Goal: Task Accomplishment & Management: Complete application form

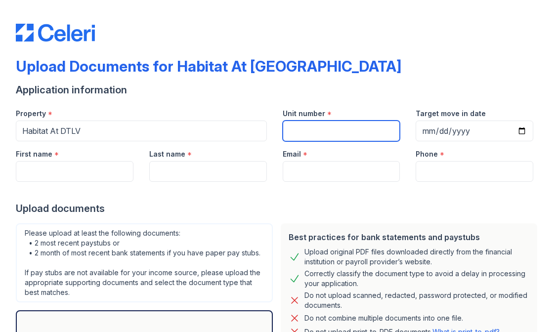
drag, startPoint x: 302, startPoint y: 129, endPoint x: 315, endPoint y: 129, distance: 13.3
click at [302, 129] on input "Unit number" at bounding box center [342, 131] width 118 height 21
type input "[STREET_ADDRESS][PERSON_NAME]"
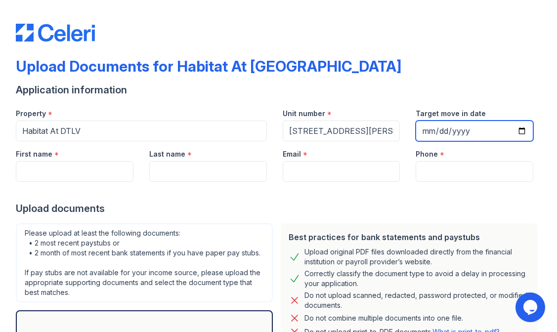
click at [516, 133] on input "Target move in date" at bounding box center [475, 131] width 118 height 21
type input "[DATE]"
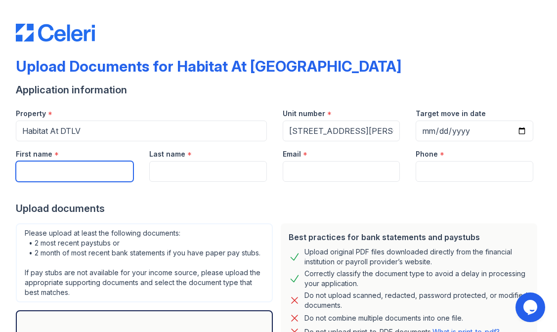
click at [75, 181] on input "First name" at bounding box center [75, 171] width 118 height 21
type input "Ajah"
type input "[PERSON_NAME]"
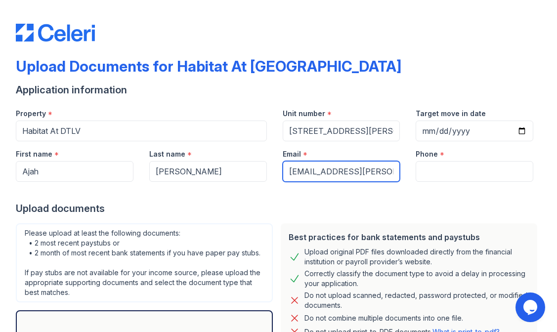
drag, startPoint x: 288, startPoint y: 170, endPoint x: 527, endPoint y: 167, distance: 238.7
click at [526, 169] on div "First name * [GEOGRAPHIC_DATA] Last name * [PERSON_NAME] Email * [EMAIL_ADDRESS…" at bounding box center [274, 161] width 533 height 41
type input "[EMAIL_ADDRESS][DOMAIN_NAME]"
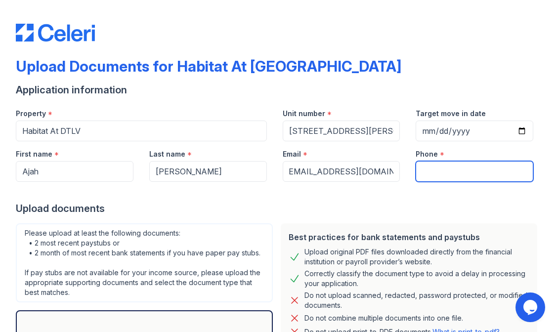
scroll to position [0, 0]
click at [467, 177] on input "Phone" at bounding box center [475, 171] width 118 height 21
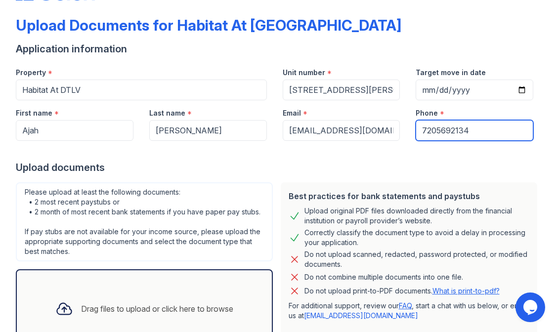
scroll to position [128, 0]
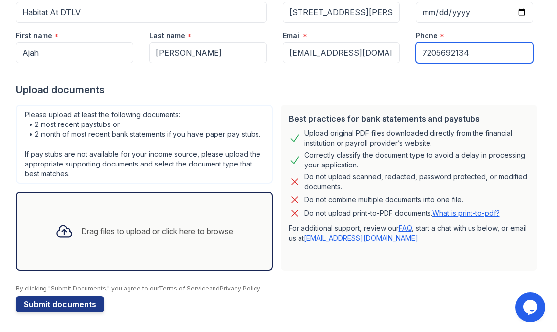
type input "7205692134"
click at [102, 227] on div "Drag files to upload or click here to browse" at bounding box center [157, 231] width 152 height 12
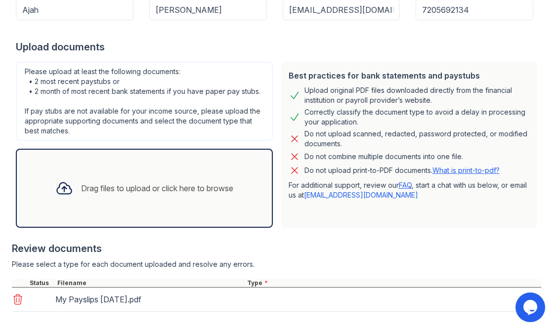
scroll to position [218, 0]
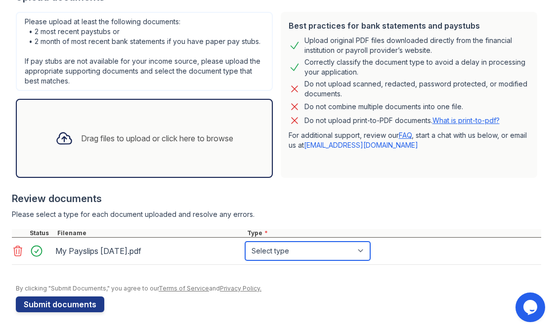
click at [318, 254] on select "Select type Paystub Bank Statement Offer Letter Tax Documents Benefit Award Let…" at bounding box center [307, 251] width 125 height 19
select select "paystub"
click at [245, 244] on select "Select type Paystub Bank Statement Offer Letter Tax Documents Benefit Award Let…" at bounding box center [307, 251] width 125 height 19
click at [114, 144] on div "Drag files to upload or click here to browse" at bounding box center [157, 138] width 152 height 12
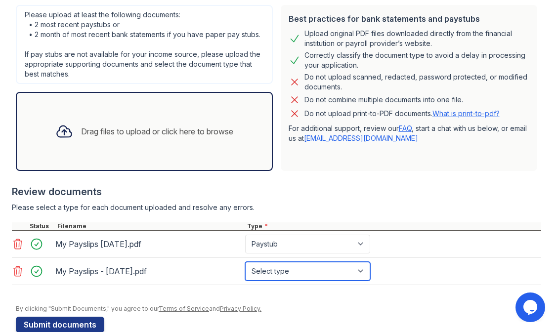
click at [295, 281] on select "Select type Paystub Bank Statement Offer Letter Tax Documents Benefit Award Let…" at bounding box center [307, 271] width 125 height 19
select select "paystub"
click at [245, 271] on select "Select type Paystub Bank Statement Offer Letter Tax Documents Benefit Award Let…" at bounding box center [307, 271] width 125 height 19
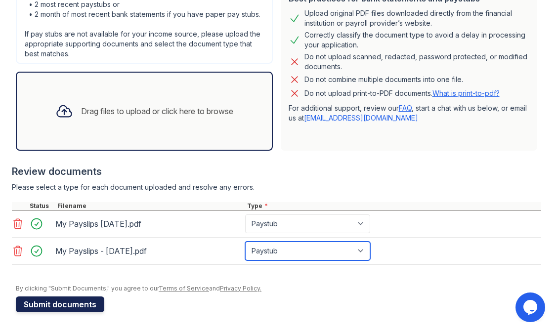
scroll to position [249, 0]
click at [77, 309] on button "Submit documents" at bounding box center [60, 304] width 88 height 16
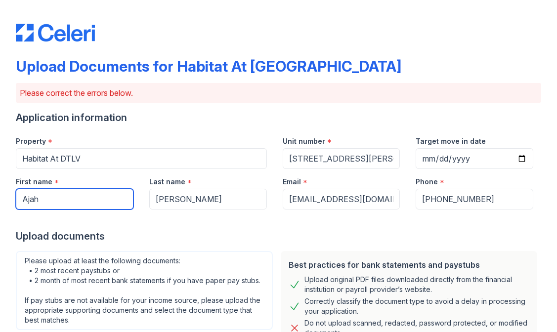
click at [80, 202] on input "Ajah" at bounding box center [75, 199] width 118 height 21
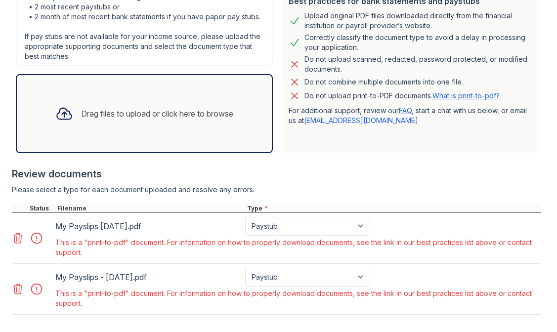
scroll to position [296, 0]
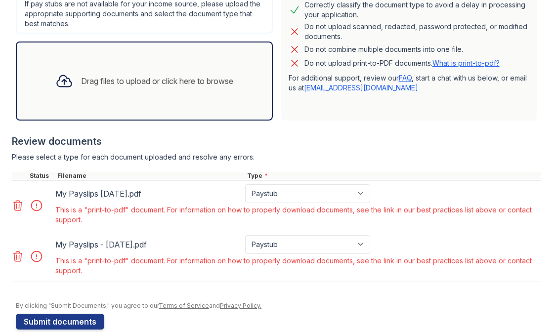
click at [18, 211] on icon at bounding box center [18, 206] width 12 height 12
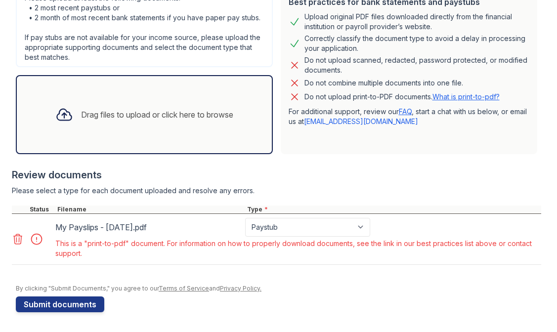
drag, startPoint x: 17, startPoint y: 242, endPoint x: 72, endPoint y: 241, distance: 54.4
click at [18, 242] on icon at bounding box center [18, 239] width 12 height 12
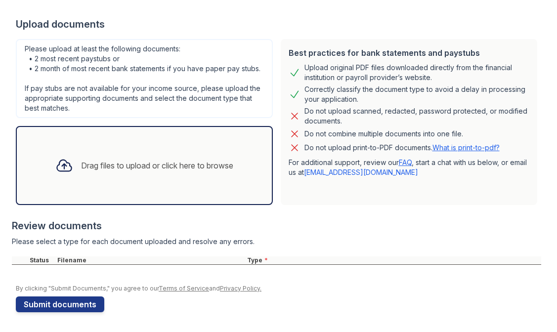
click at [173, 136] on div "Drag files to upload or click here to browse" at bounding box center [144, 165] width 257 height 79
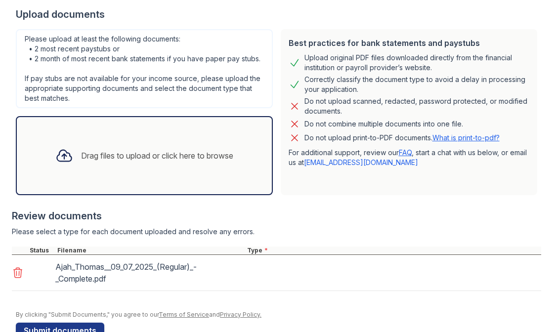
scroll to position [258, 0]
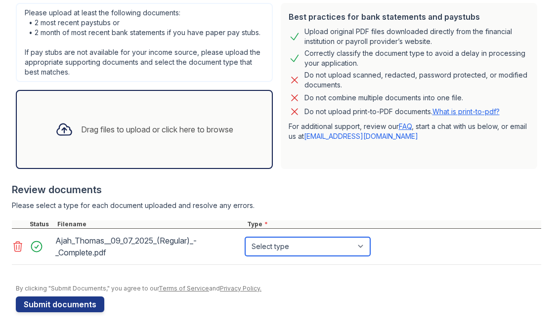
click at [301, 247] on select "Select type Paystub Bank Statement Offer Letter Tax Documents Benefit Award Let…" at bounding box center [307, 246] width 125 height 19
select select "paystub"
click at [245, 237] on select "Select type Paystub Bank Statement Offer Letter Tax Documents Benefit Award Let…" at bounding box center [307, 246] width 125 height 19
click at [122, 143] on div "Drag files to upload or click here to browse" at bounding box center [144, 130] width 194 height 34
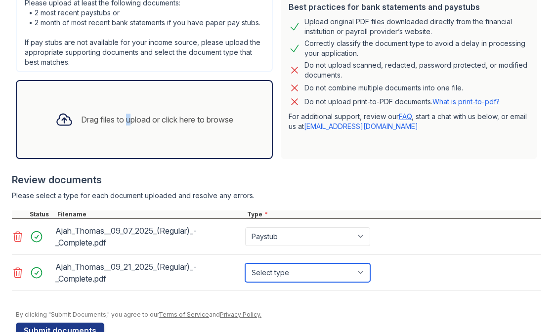
click at [302, 282] on select "Select type Paystub Bank Statement Offer Letter Tax Documents Benefit Award Let…" at bounding box center [307, 272] width 125 height 19
select select "paystub"
click at [245, 273] on select "Select type Paystub Bank Statement Offer Letter Tax Documents Benefit Award Let…" at bounding box center [307, 272] width 125 height 19
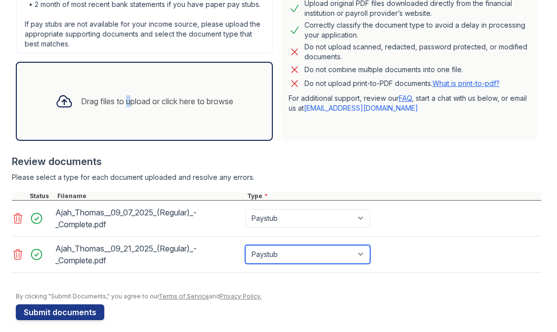
scroll to position [294, 0]
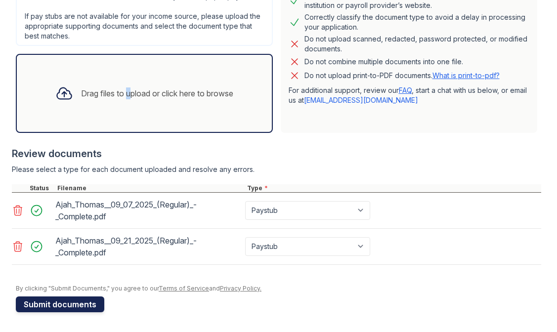
click at [68, 303] on button "Submit documents" at bounding box center [60, 304] width 88 height 16
